Goal: Information Seeking & Learning: Learn about a topic

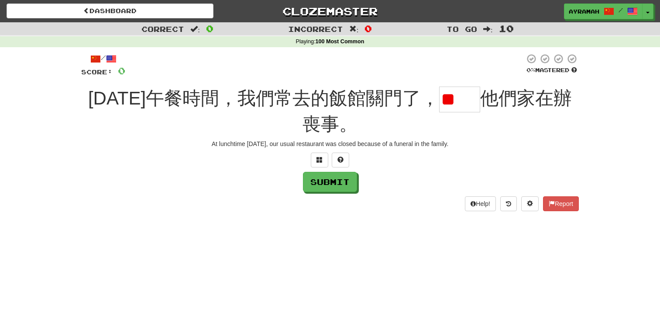
type input "*"
type input "**"
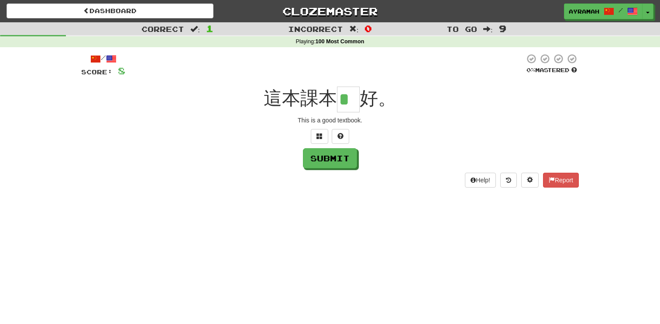
type input "*"
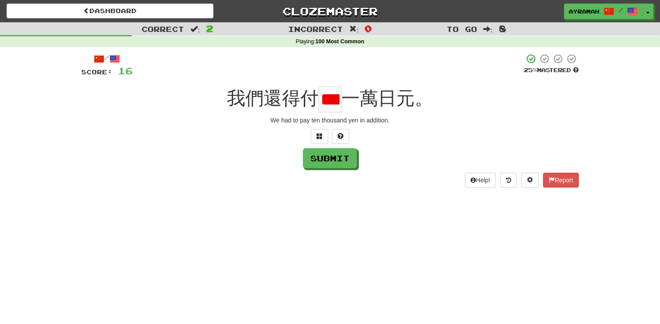
type input "**"
type input "*"
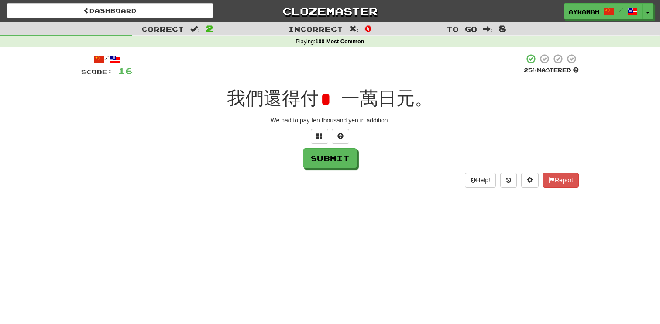
type input "*"
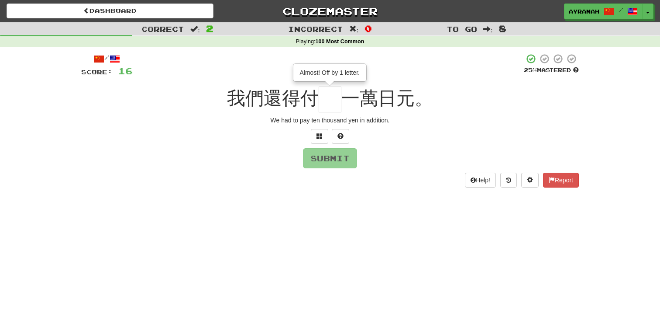
type input "*"
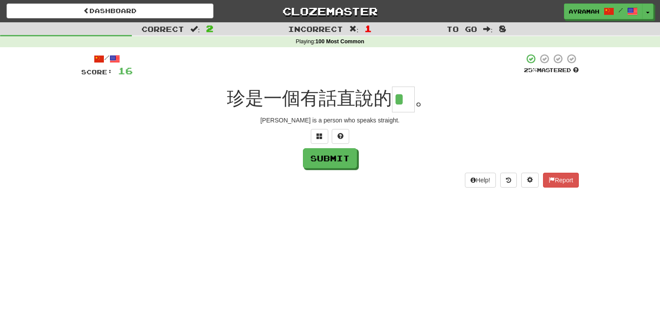
type input "*"
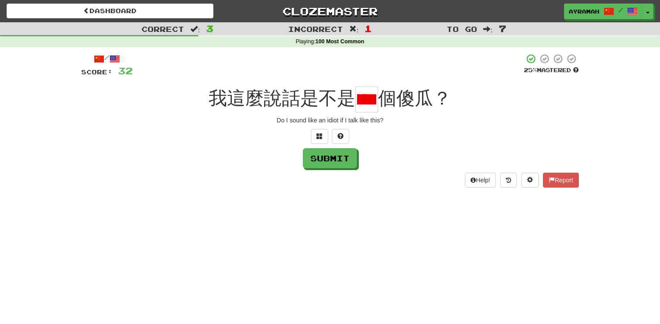
scroll to position [0, 25]
type input "*"
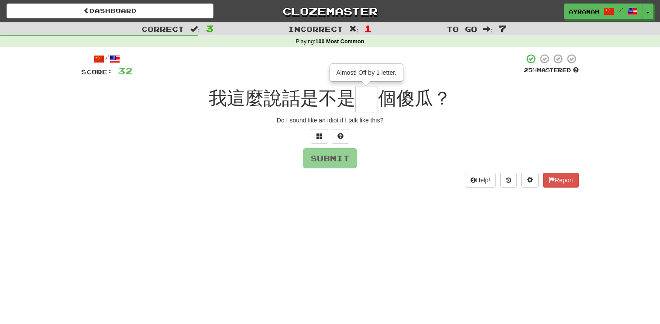
type input "*"
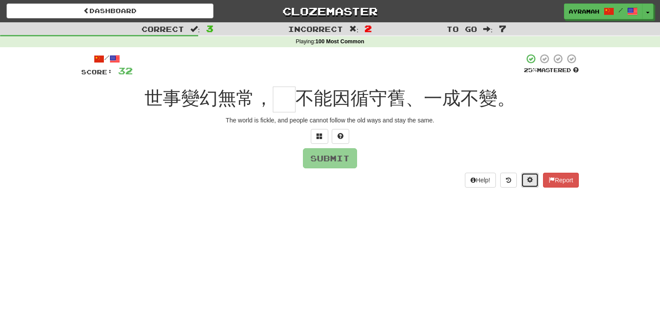
click at [529, 176] on span at bounding box center [530, 179] width 6 height 6
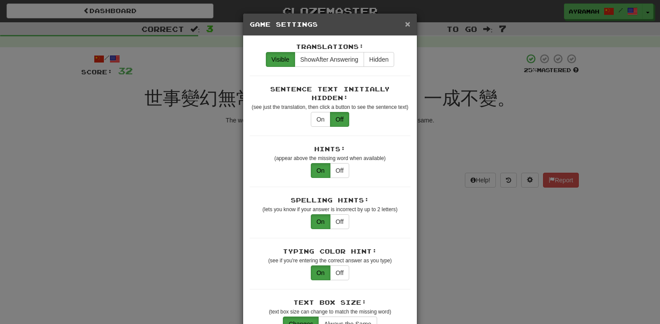
click at [405, 25] on span "×" at bounding box center [407, 24] width 5 height 10
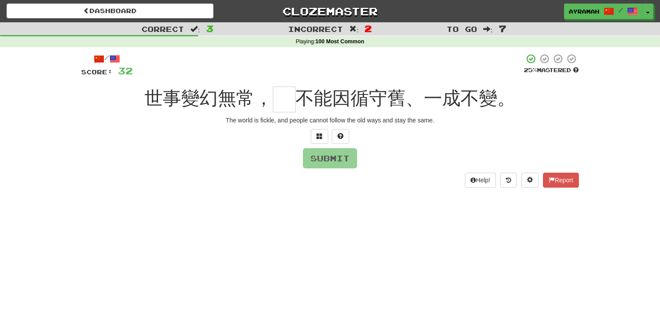
click at [284, 104] on input "text" at bounding box center [284, 99] width 23 height 26
type input "*"
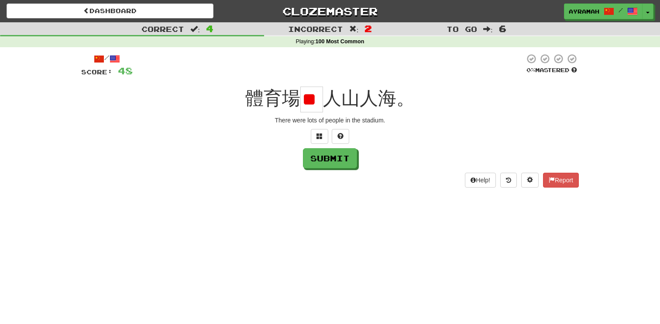
type input "*"
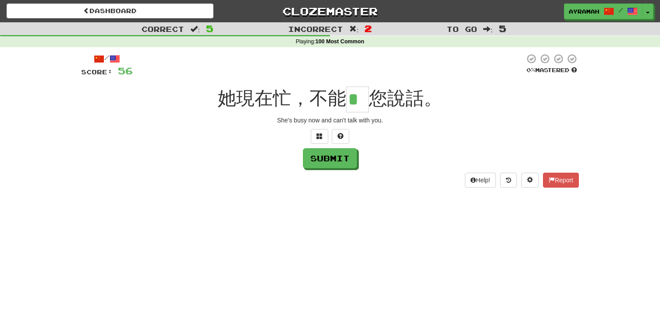
type input "*"
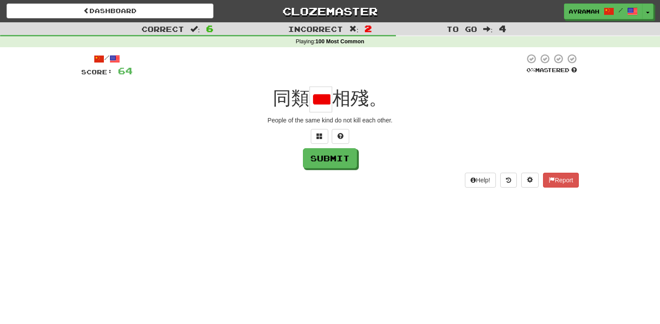
scroll to position [0, 7]
type input "*"
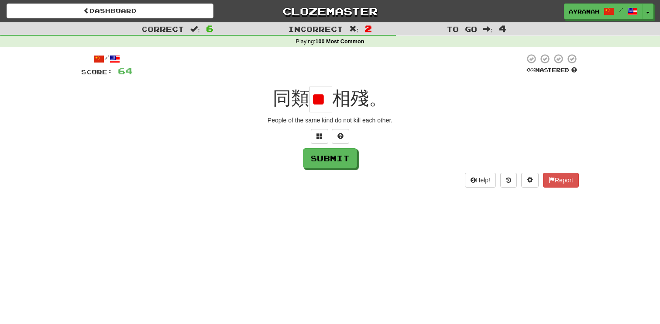
type input "*"
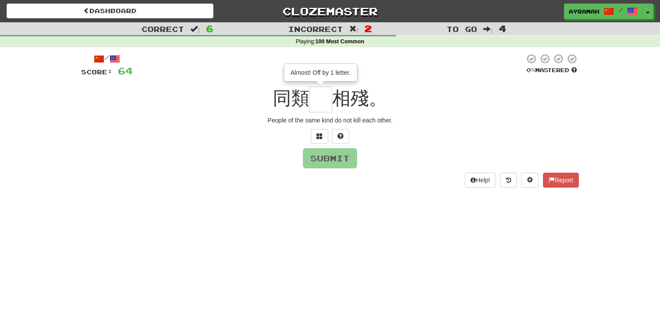
type input "*"
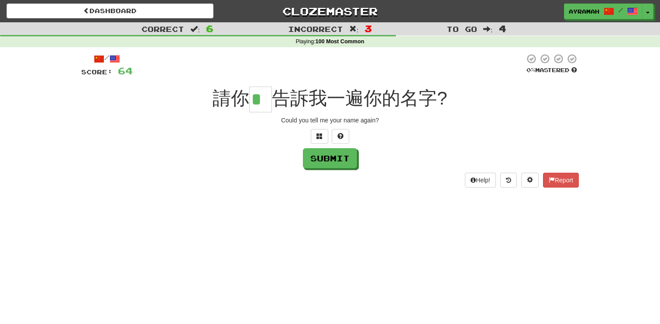
type input "*"
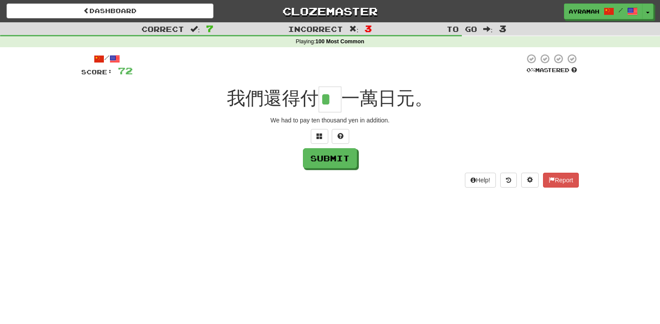
type input "*"
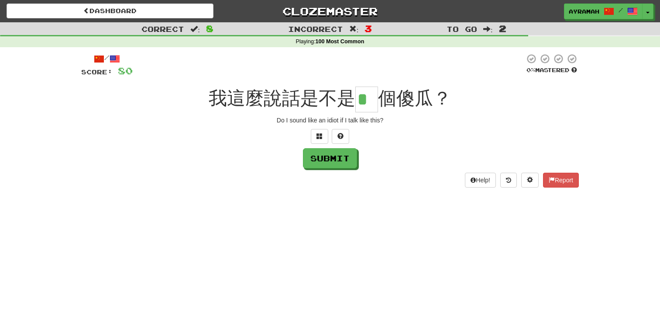
type input "*"
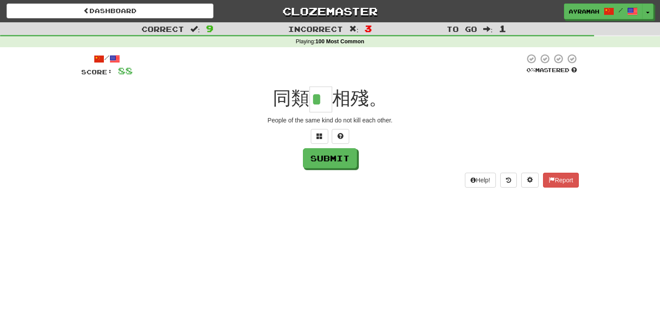
type input "*"
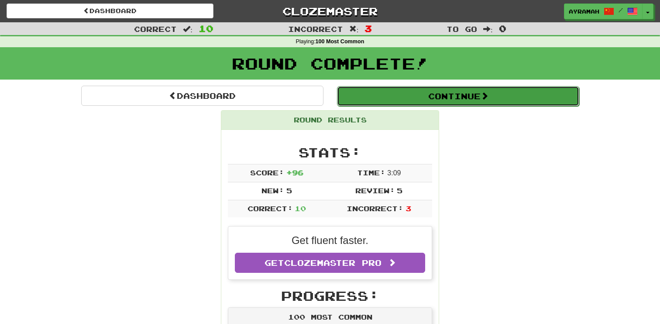
click at [452, 91] on button "Continue" at bounding box center [458, 96] width 242 height 20
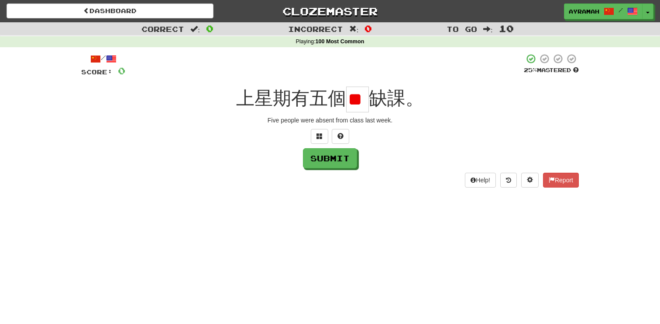
scroll to position [0, 5]
type input "*"
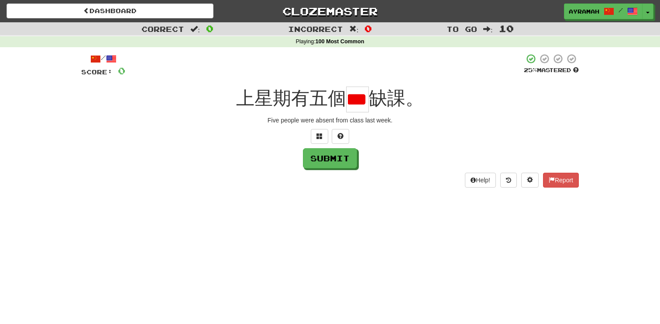
type input "*"
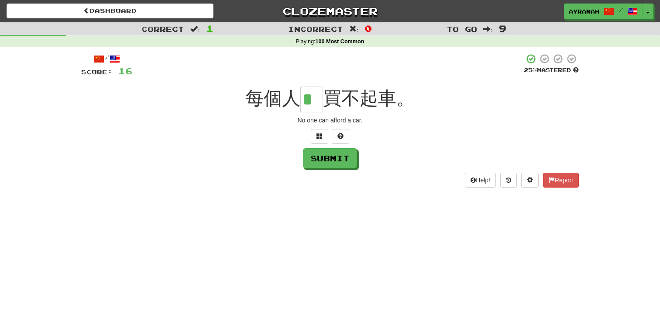
type input "*"
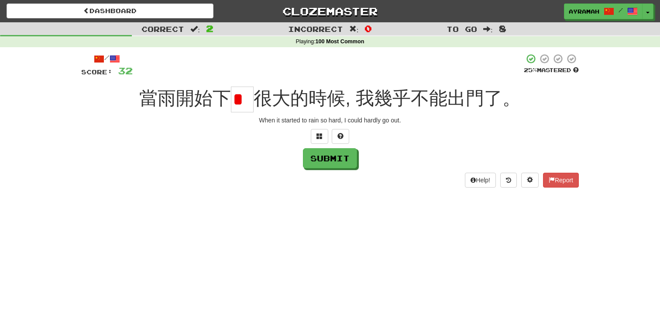
type input "*"
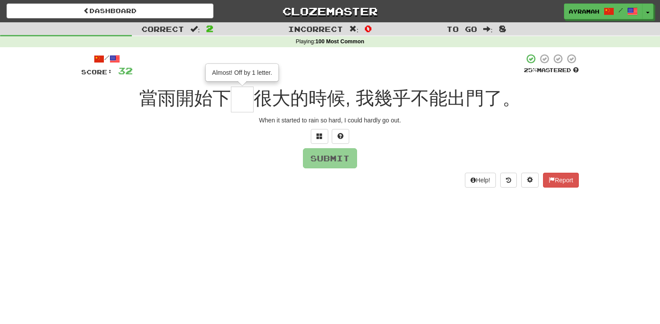
type input "*"
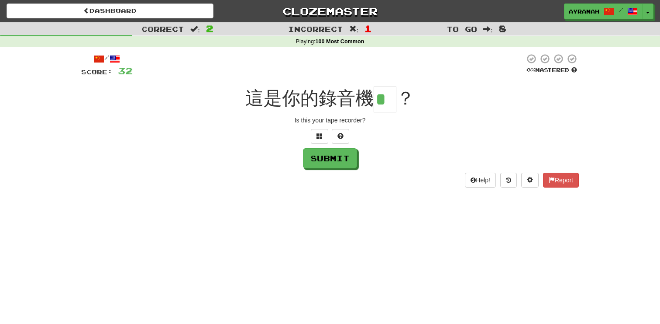
type input "*"
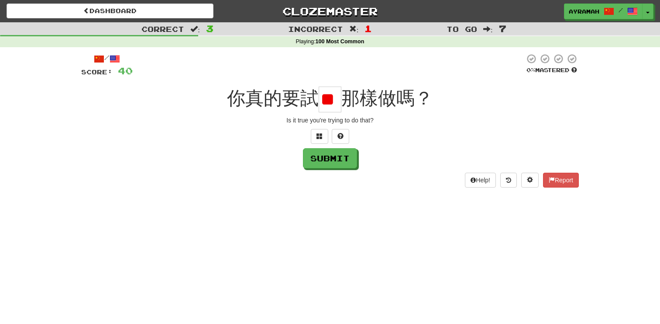
scroll to position [0, 17]
type input "*"
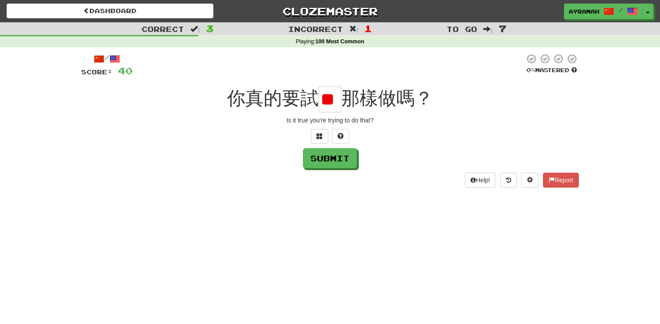
type input "*"
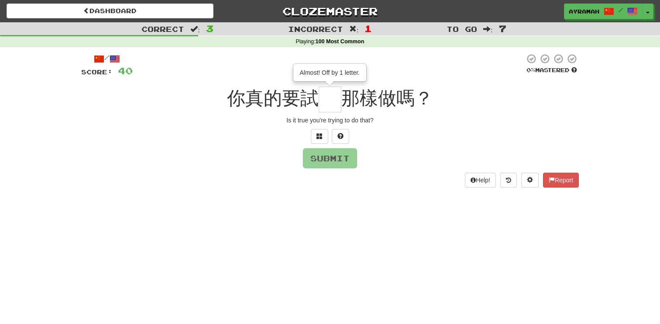
type input "*"
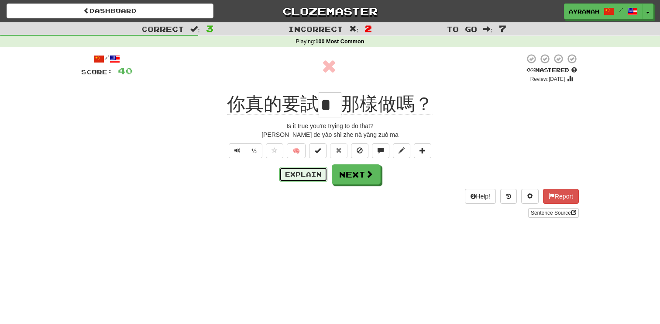
click at [301, 176] on button "Explain" at bounding box center [304, 174] width 48 height 15
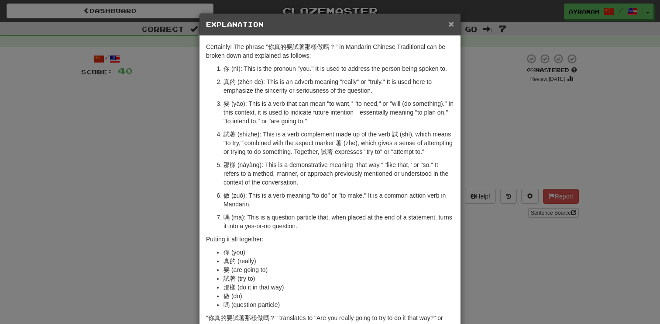
click at [451, 28] on span "×" at bounding box center [451, 24] width 5 height 10
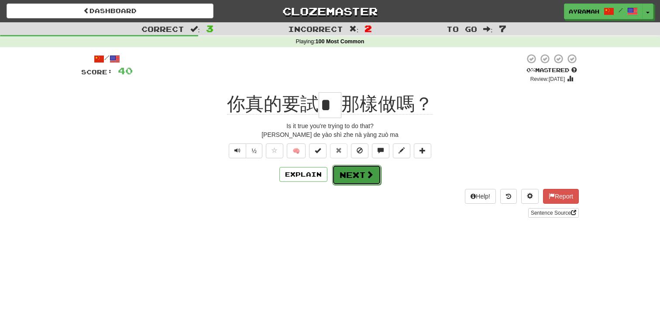
click at [349, 177] on button "Next" at bounding box center [356, 175] width 49 height 20
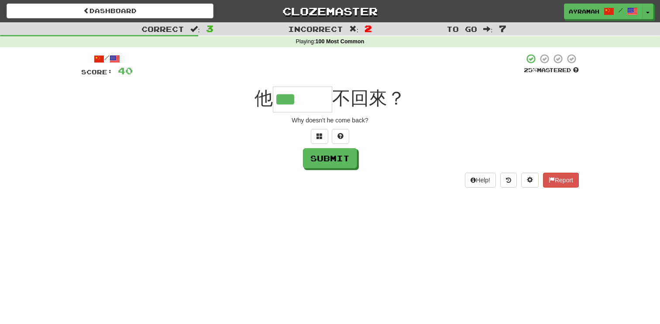
type input "***"
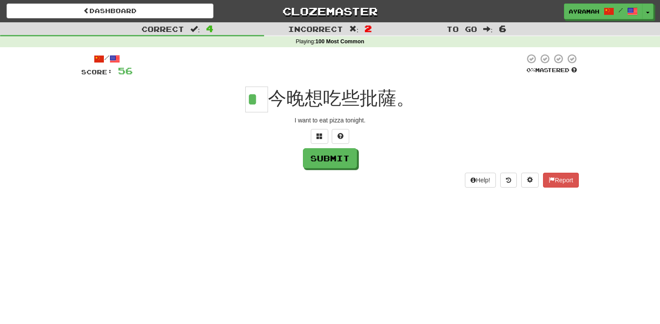
type input "*"
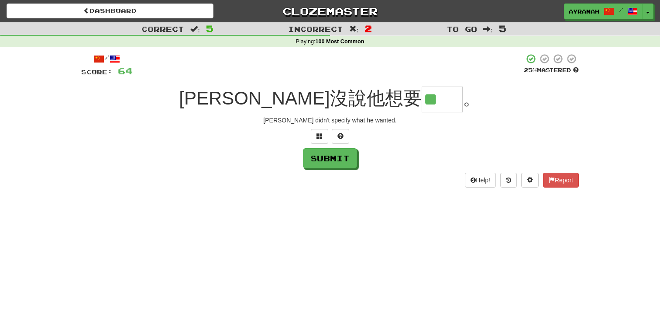
type input "**"
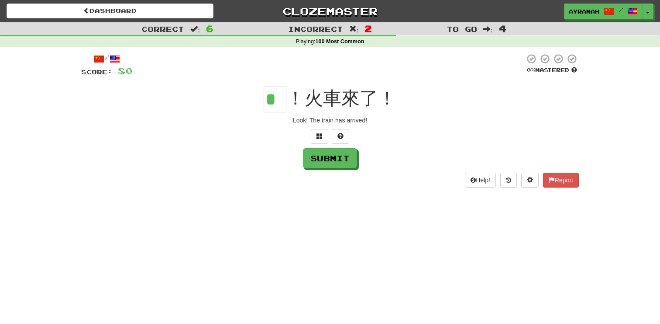
type input "*"
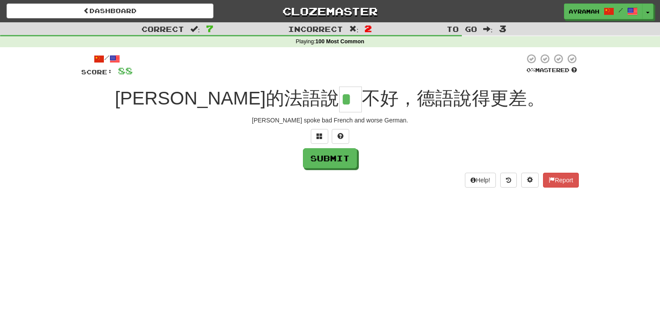
type input "*"
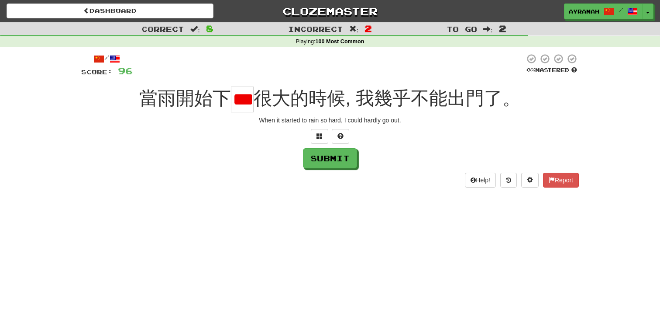
scroll to position [0, 10]
type input "*"
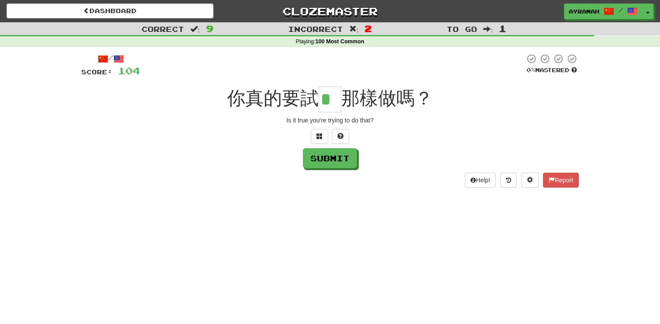
type input "*"
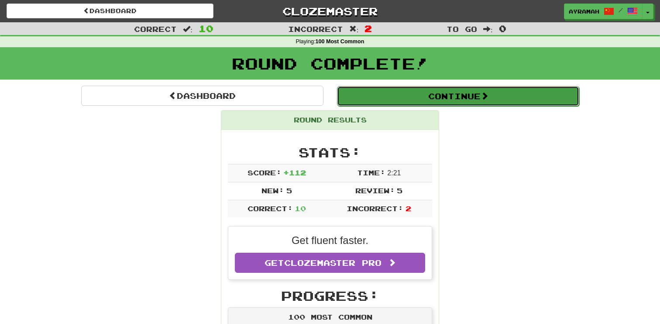
click at [474, 100] on button "Continue" at bounding box center [458, 96] width 242 height 20
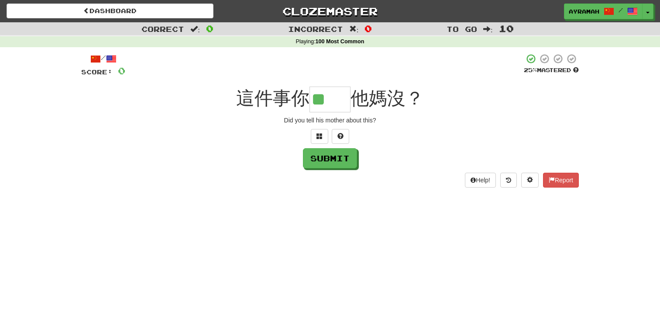
type input "**"
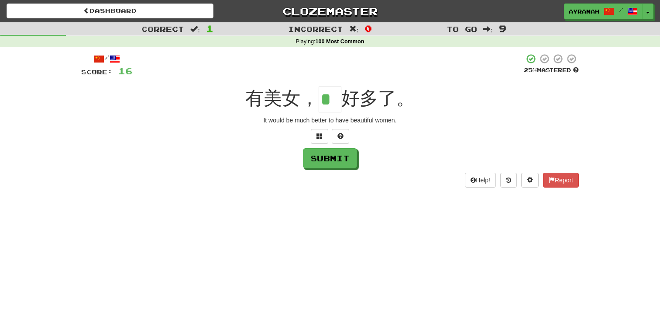
type input "*"
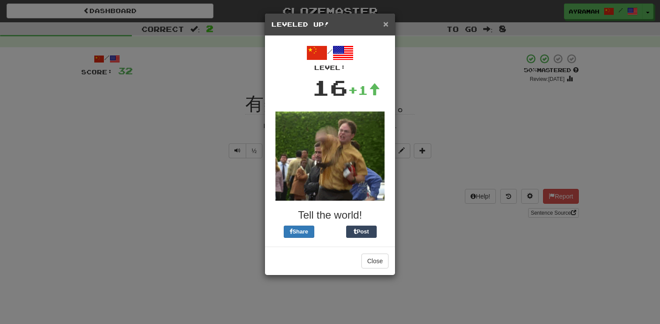
click at [385, 27] on span "×" at bounding box center [386, 24] width 5 height 10
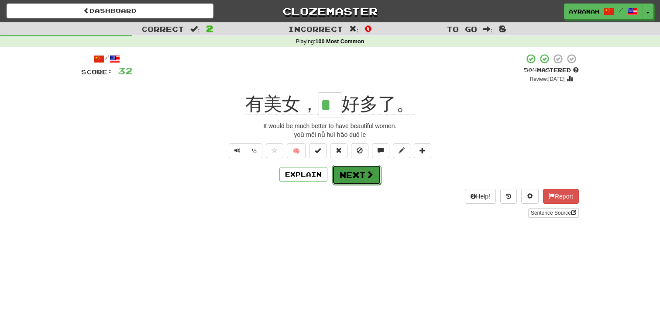
click at [357, 173] on button "Next" at bounding box center [356, 175] width 49 height 20
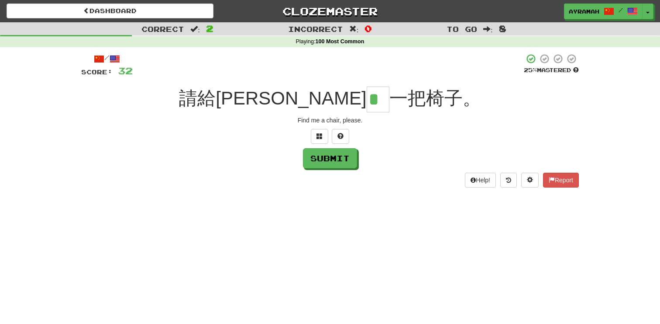
type input "*"
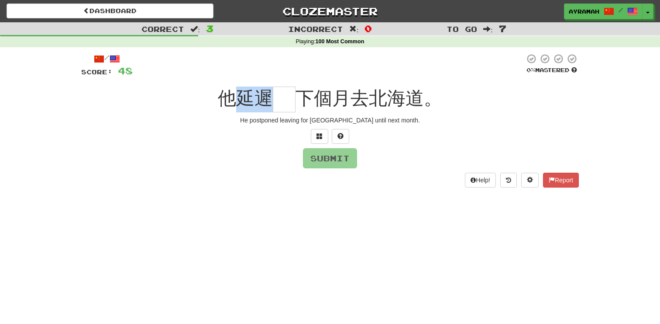
drag, startPoint x: 239, startPoint y: 97, endPoint x: 265, endPoint y: 97, distance: 26.2
click at [265, 97] on span "他延遲" at bounding box center [245, 98] width 55 height 21
copy span "延遲"
click at [279, 108] on input "text" at bounding box center [284, 99] width 23 height 26
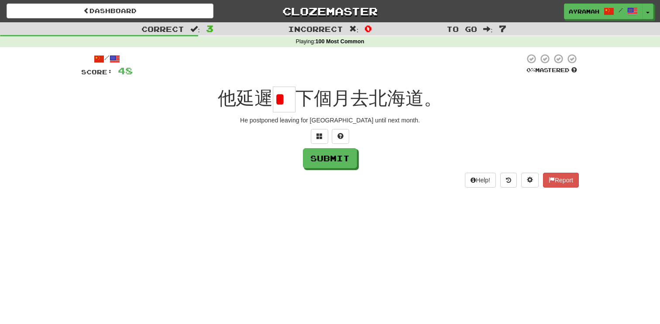
type input "*"
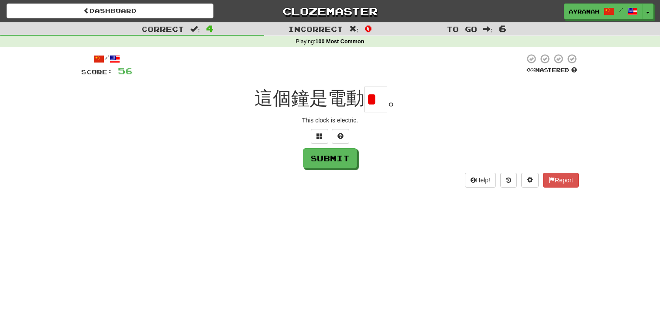
type input "*"
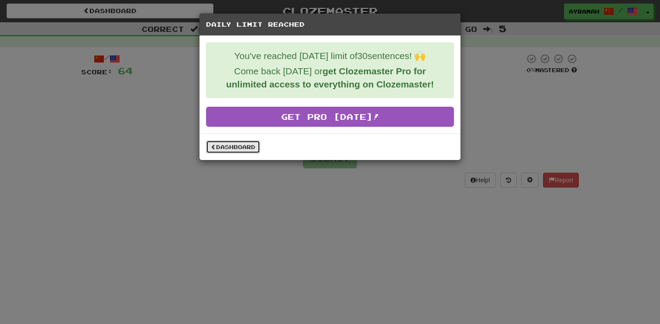
click at [228, 148] on link "Dashboard" at bounding box center [233, 146] width 54 height 13
